Goal: Find specific page/section: Find specific page/section

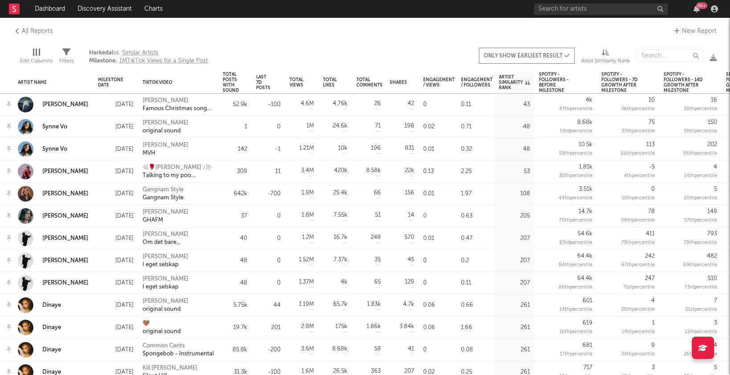
click at [13, 10] on rect at bounding box center [14, 9] width 11 height 11
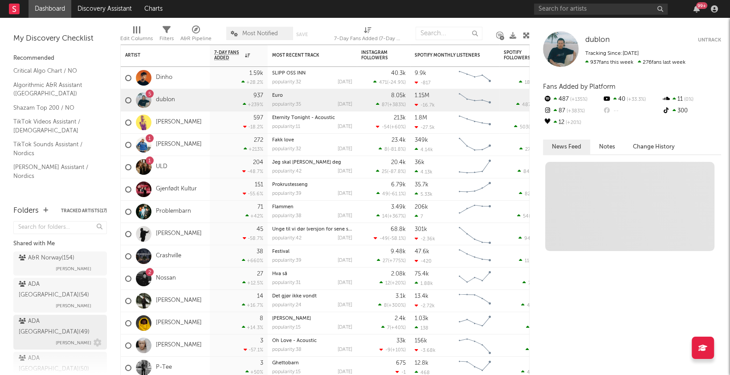
click at [45, 319] on div "ADA Norway ( 49 ) [PERSON_NAME]" at bounding box center [60, 332] width 83 height 32
